Goal: Find contact information: Find contact information

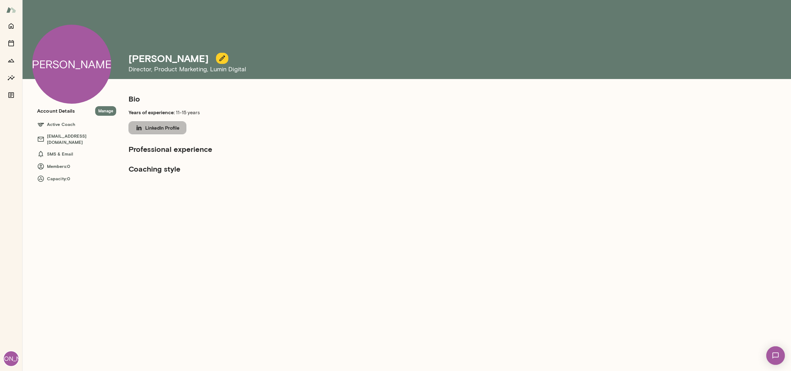
click at [162, 128] on button "LinkedIn Profile" at bounding box center [157, 127] width 58 height 13
click at [183, 150] on h5 "Professional experience" at bounding box center [232, 149] width 208 height 10
click at [218, 59] on icon "button" at bounding box center [221, 58] width 7 height 7
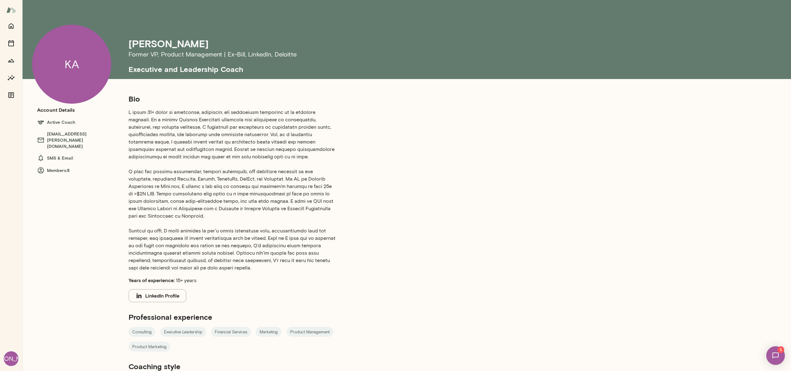
click at [82, 54] on div "KA" at bounding box center [71, 64] width 79 height 79
click at [58, 167] on h6 "Members: 8" at bounding box center [76, 170] width 79 height 7
click at [44, 167] on icon at bounding box center [41, 170] width 6 height 6
click at [69, 167] on h6 "Members: 8" at bounding box center [76, 170] width 79 height 7
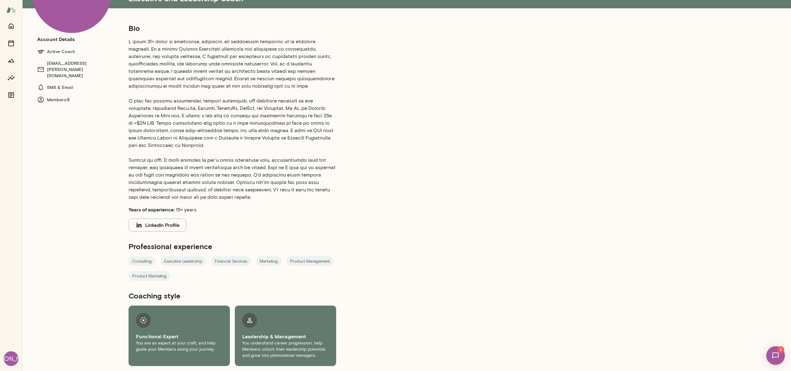
scroll to position [69, 0]
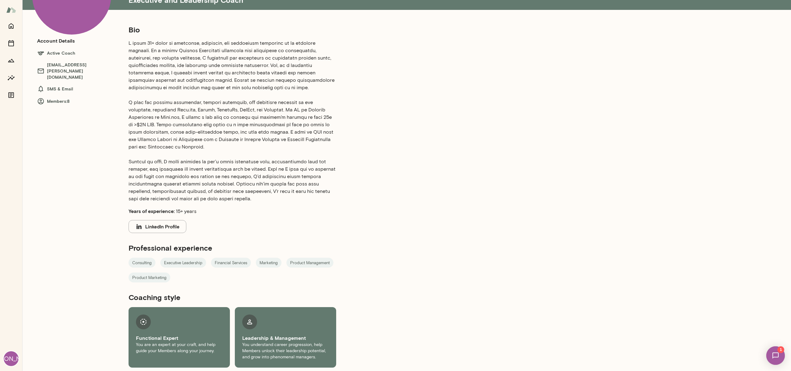
click at [208, 270] on div "Consulting Executive Leadership Financial Services Marketing Product Management…" at bounding box center [232, 270] width 208 height 25
click at [268, 260] on span "Marketing" at bounding box center [269, 263] width 26 height 6
click at [335, 265] on div "Consulting Executive Leadership Financial Services Marketing Product Management…" at bounding box center [232, 270] width 208 height 25
click at [148, 280] on span "Product Marketing" at bounding box center [149, 278] width 42 height 6
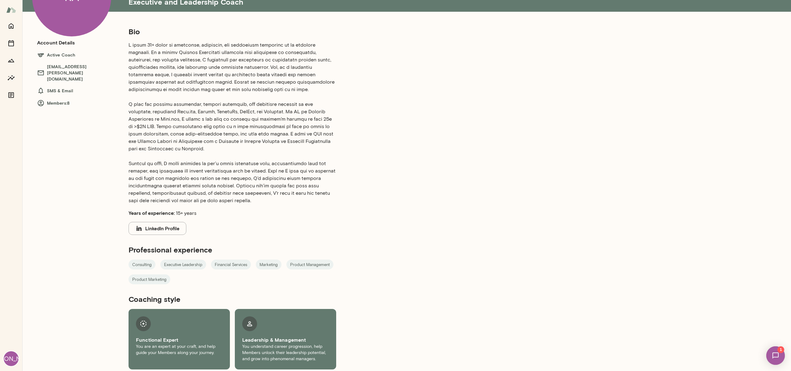
scroll to position [0, 0]
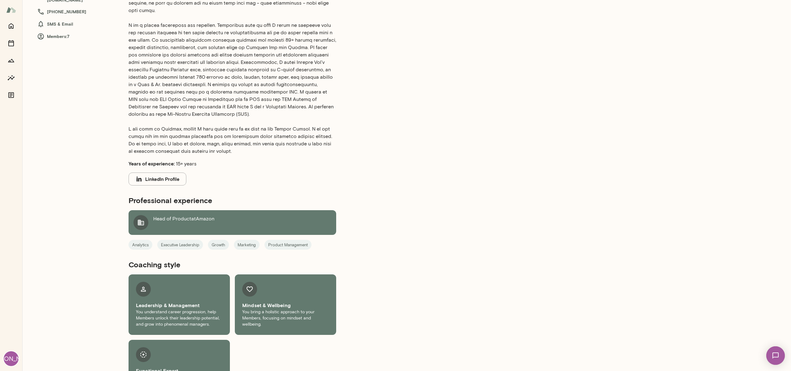
scroll to position [147, 0]
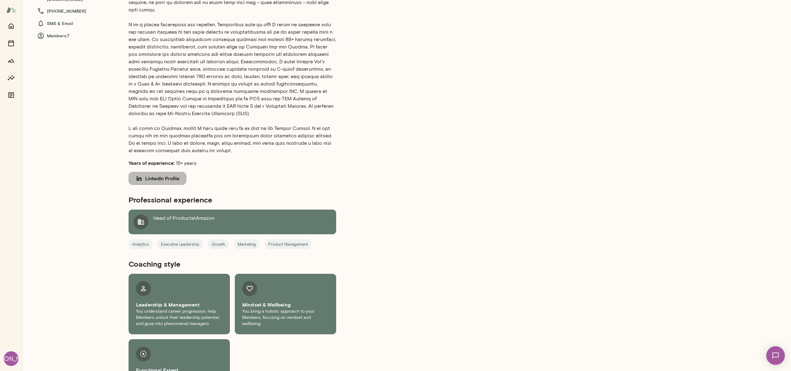
click at [166, 173] on button "LinkedIn Profile" at bounding box center [157, 178] width 58 height 13
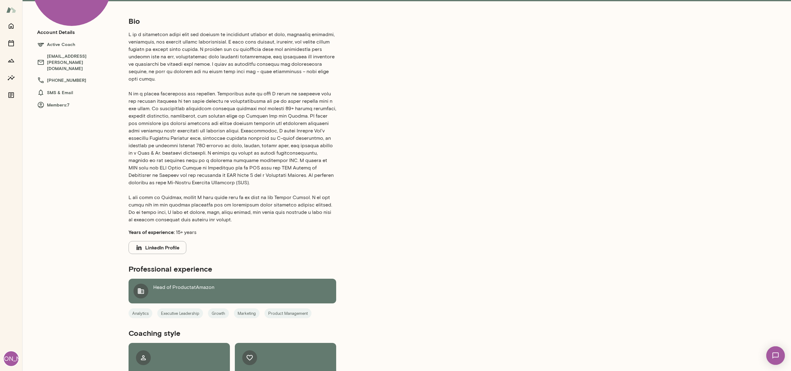
scroll to position [76, 0]
